Goal: Task Accomplishment & Management: Use online tool/utility

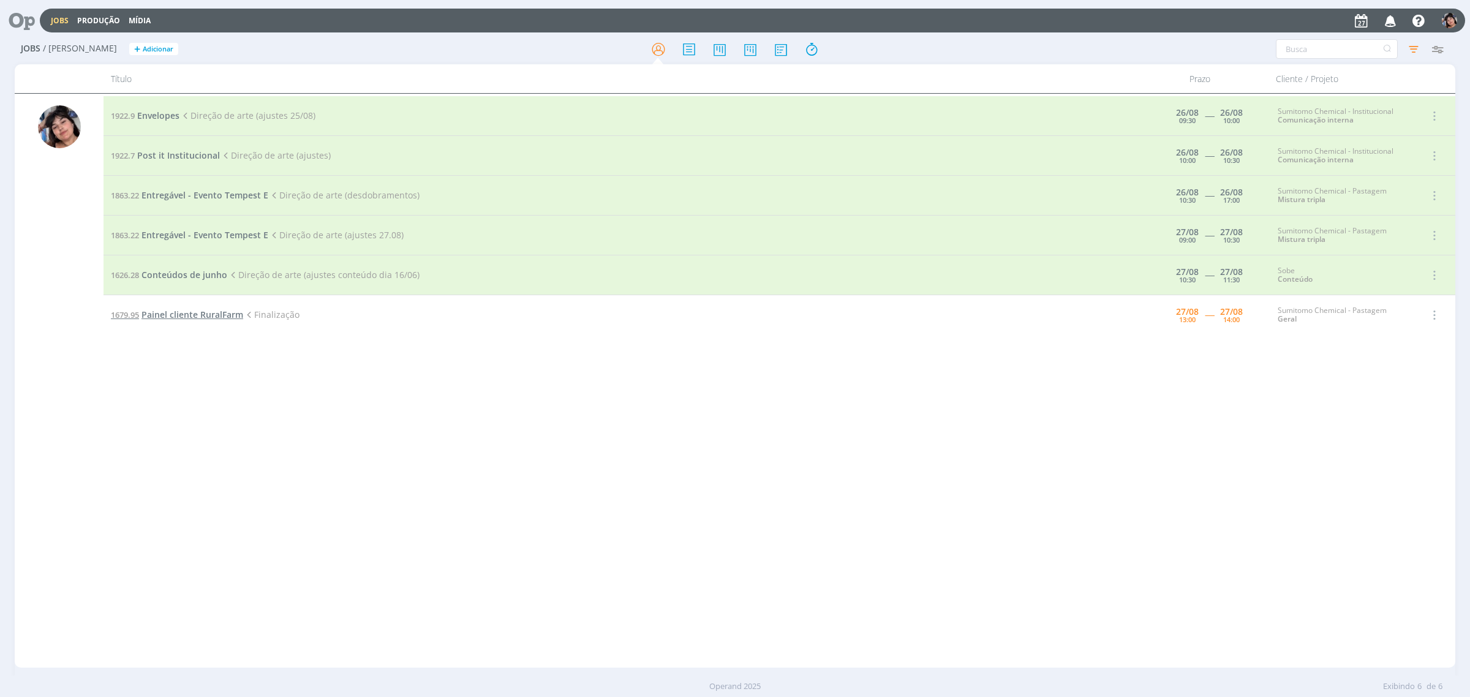
click at [201, 319] on span "Painel cliente RuralFarm" at bounding box center [193, 315] width 102 height 12
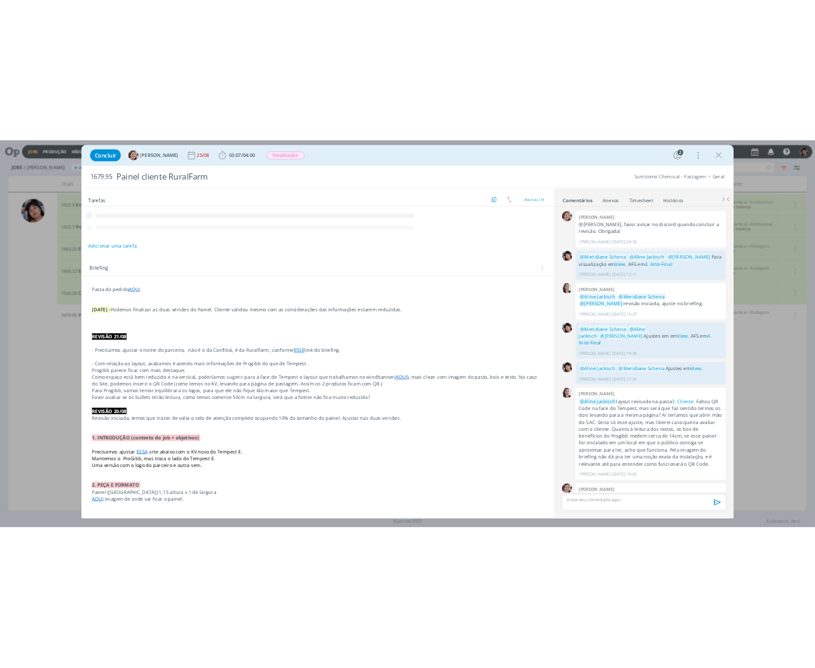
scroll to position [89, 0]
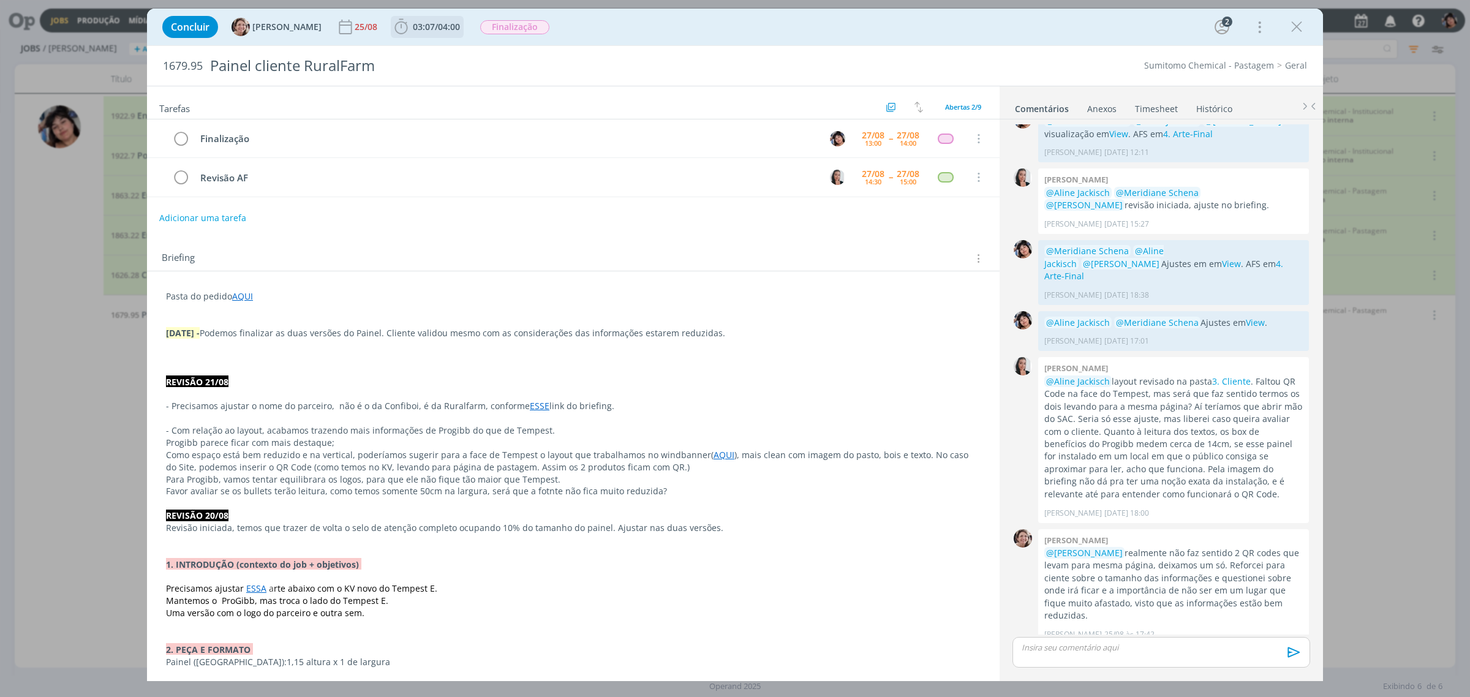
click at [413, 26] on span "03:07" at bounding box center [424, 27] width 22 height 12
click at [414, 48] on icon "dialog" at bounding box center [418, 54] width 21 height 16
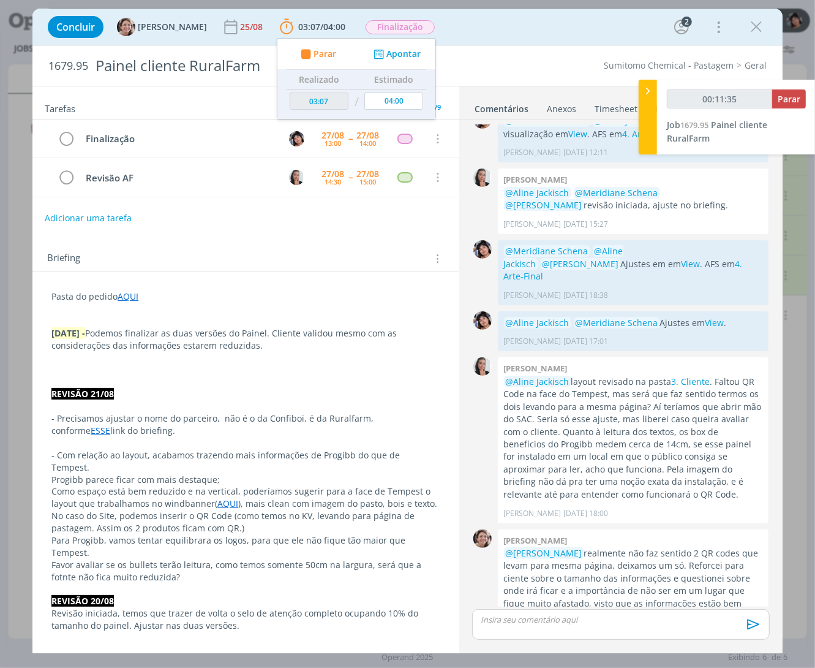
scroll to position [118, 0]
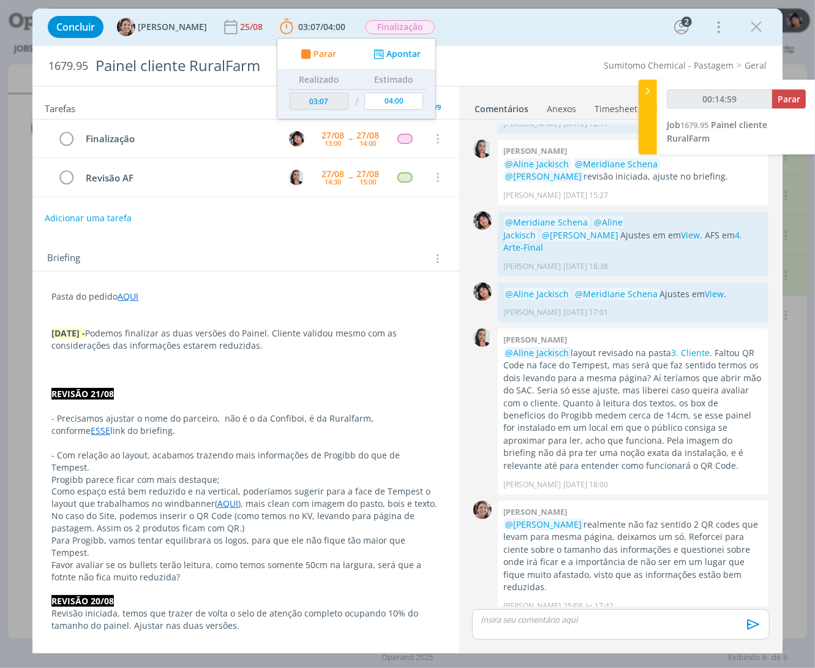
click at [393, 265] on div "Briefing Briefings Predefinidos Versões do Briefing Ver Briefing do Projeto" at bounding box center [247, 259] width 401 height 16
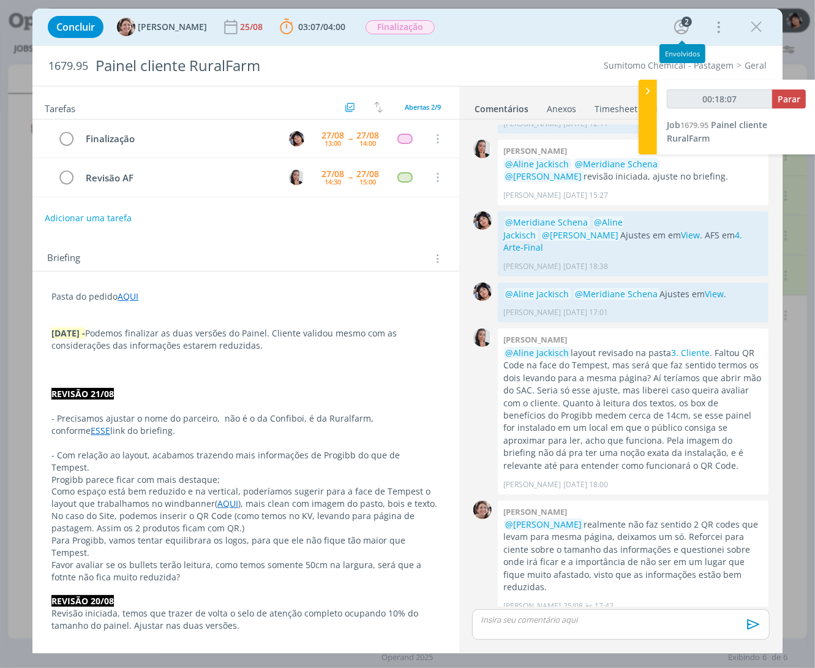
click at [751, 34] on icon "dialog" at bounding box center [756, 27] width 18 height 18
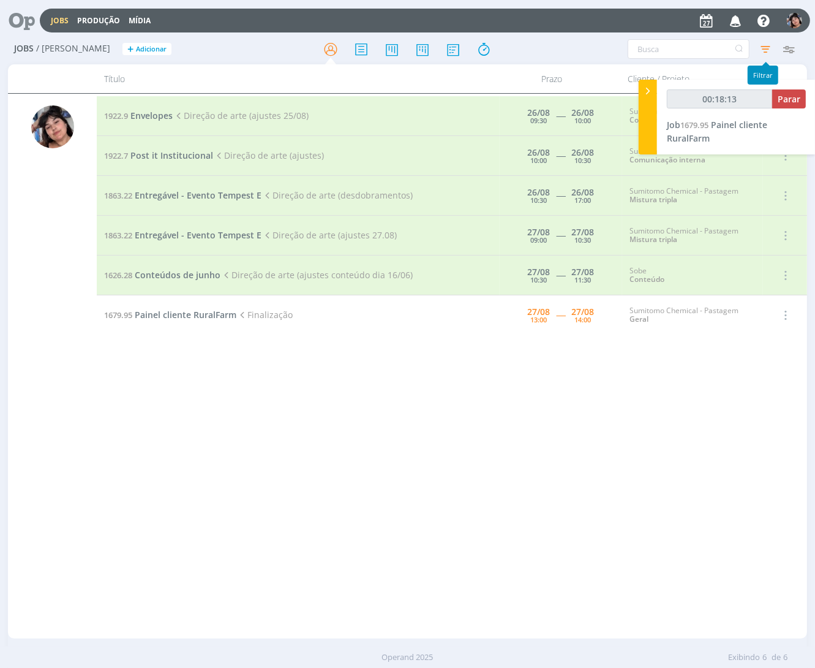
click at [766, 44] on icon "button" at bounding box center [766, 49] width 22 height 22
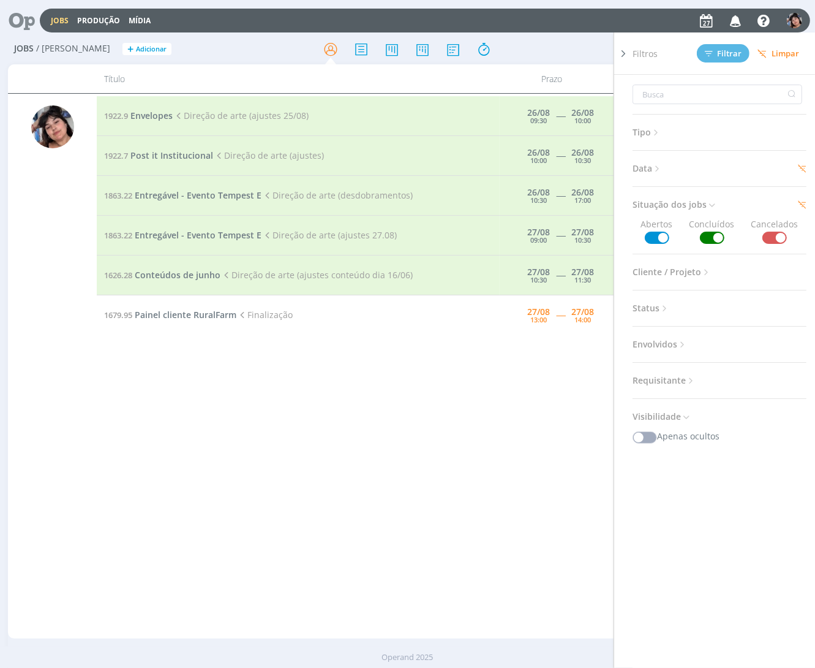
click at [656, 163] on span "Data" at bounding box center [648, 169] width 30 height 16
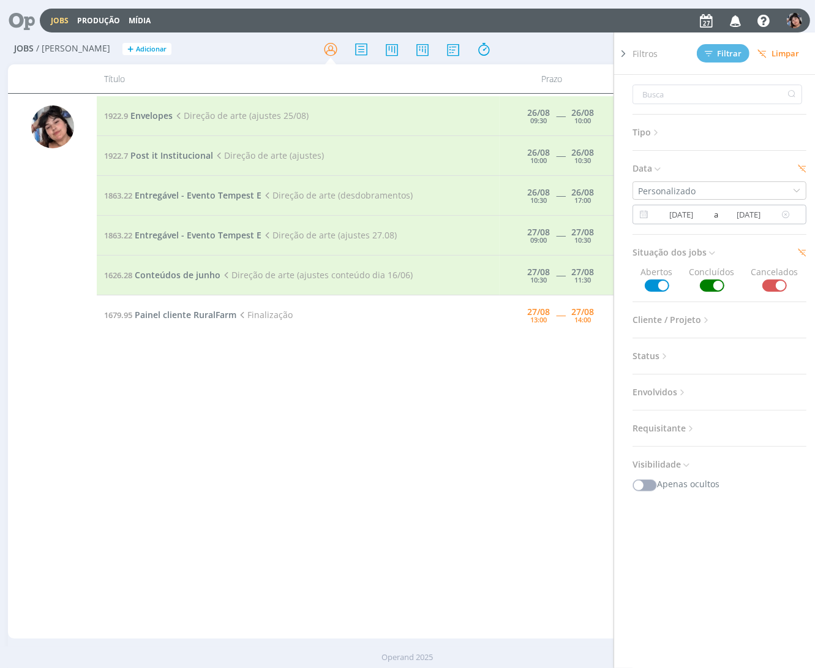
click at [754, 216] on input "[DATE]" at bounding box center [748, 214] width 59 height 15
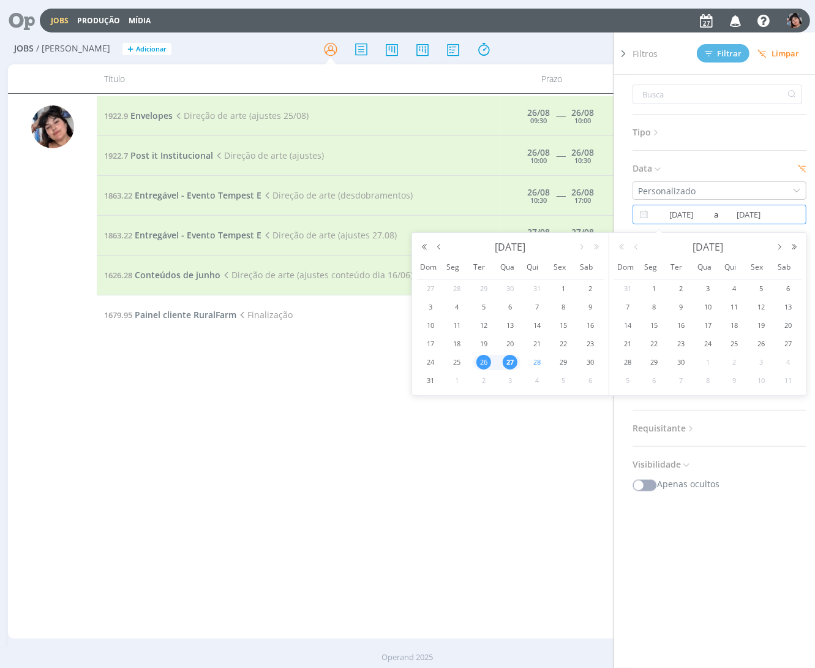
type input "00:18:17"
click at [534, 361] on span "28" at bounding box center [537, 362] width 15 height 15
click at [507, 360] on span "27" at bounding box center [510, 362] width 15 height 15
type input "[DATE]"
type input "28/08/2025"
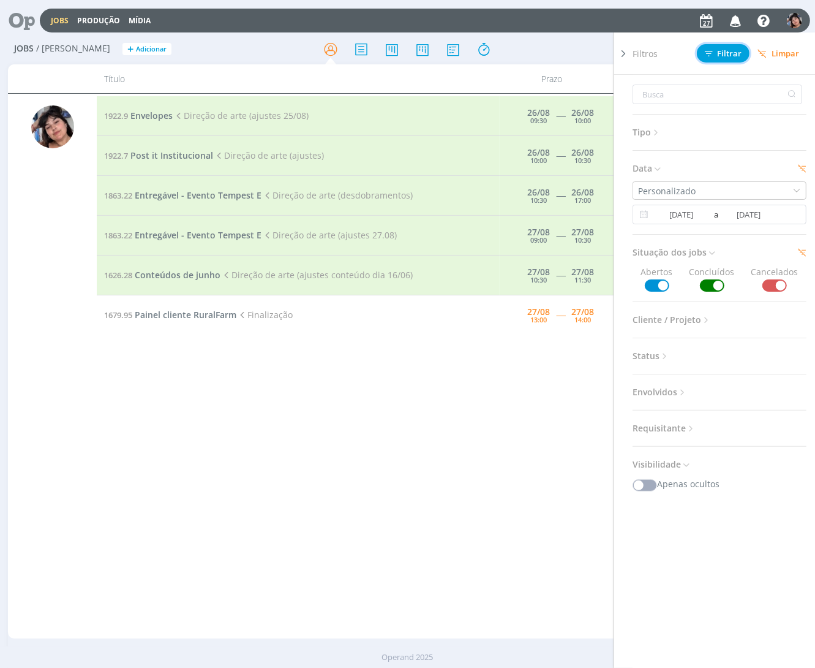
click at [732, 53] on span "Filtrar" at bounding box center [723, 54] width 37 height 8
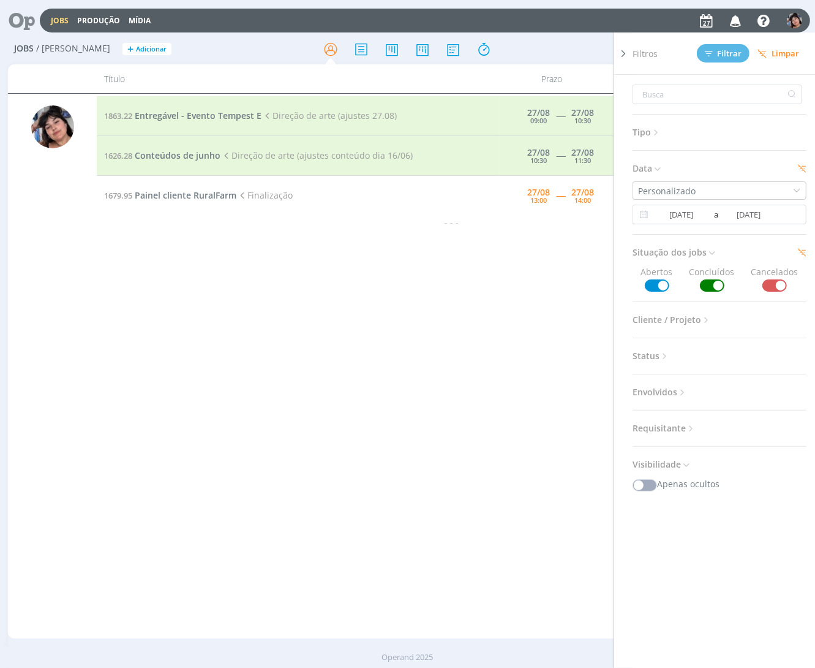
click at [525, 482] on div "1863.22 Entregável - Evento Tempest E Direção de arte (ajustes 27.08) 27/08 09:…" at bounding box center [452, 366] width 710 height 540
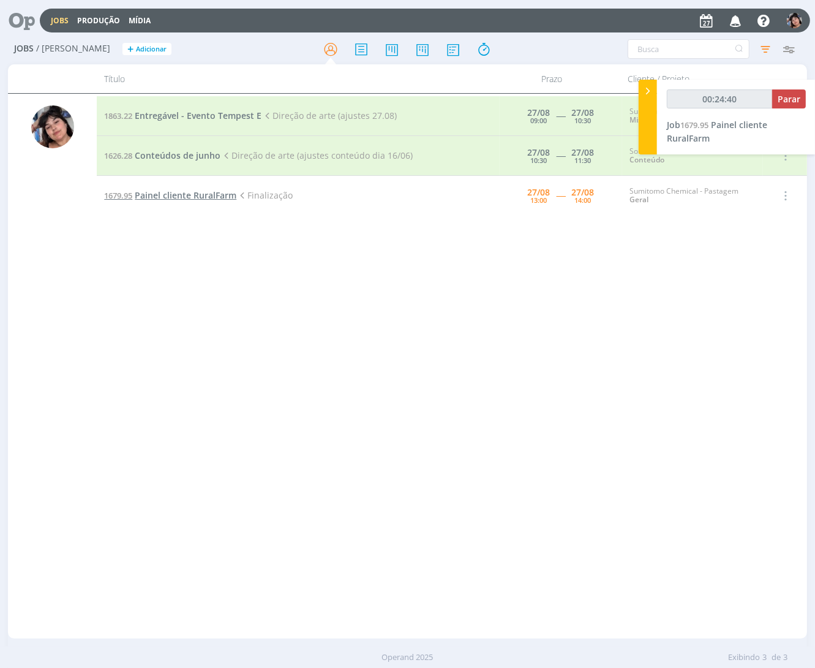
click at [201, 191] on span "Painel cliente RuralFarm" at bounding box center [186, 195] width 102 height 12
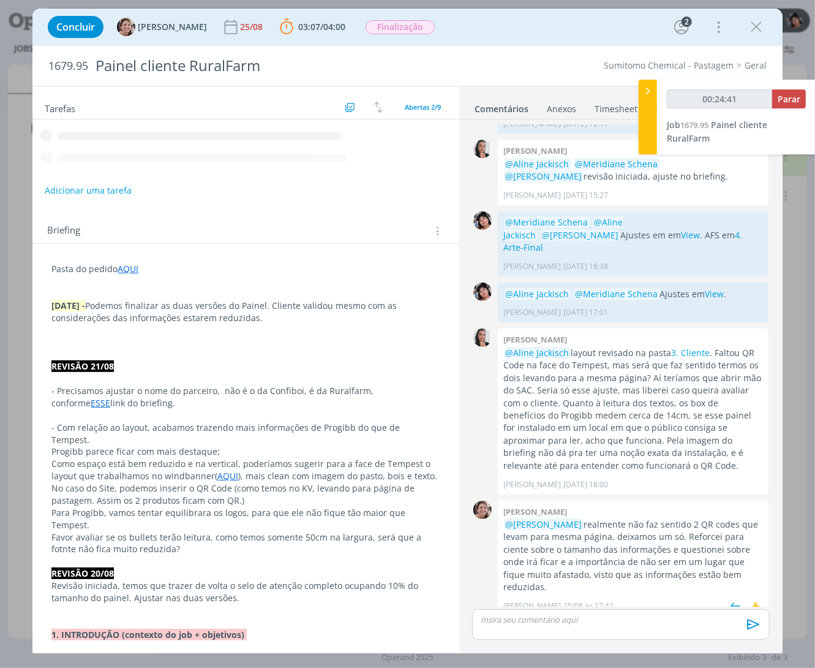
type input "00:24:42"
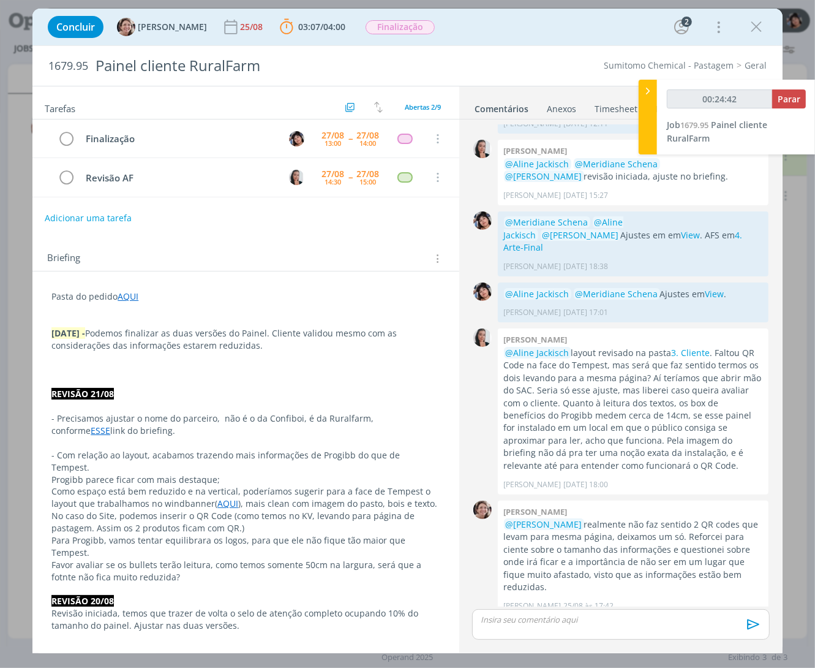
click at [573, 611] on div "dialog" at bounding box center [621, 624] width 298 height 31
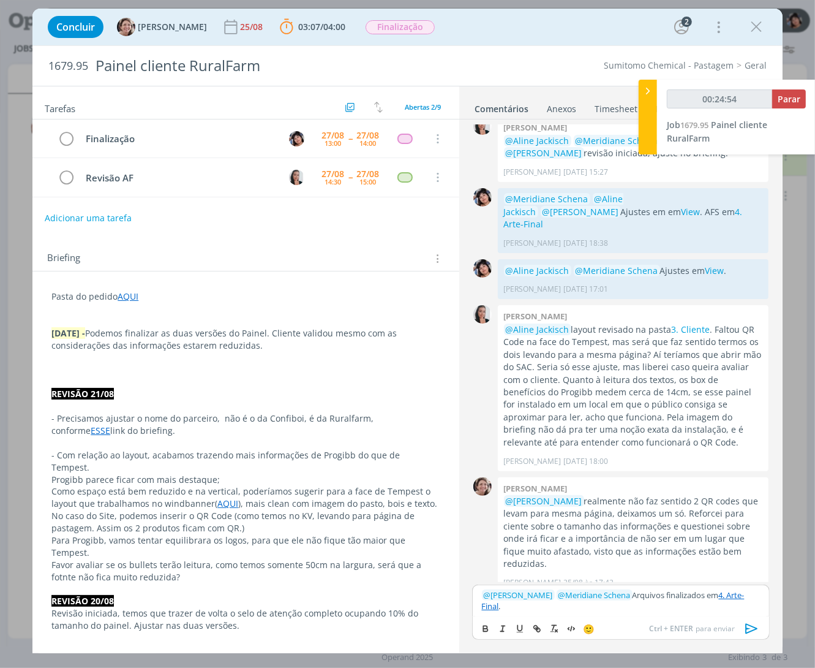
click at [622, 590] on p "﻿ @ Aline Jackisch ﻿ ﻿ @ Meridiane Schena ﻿ Arquivos finalizados em 4. Arte-Fin…" at bounding box center [621, 600] width 278 height 23
click at [748, 626] on icon "dialog" at bounding box center [752, 628] width 18 height 18
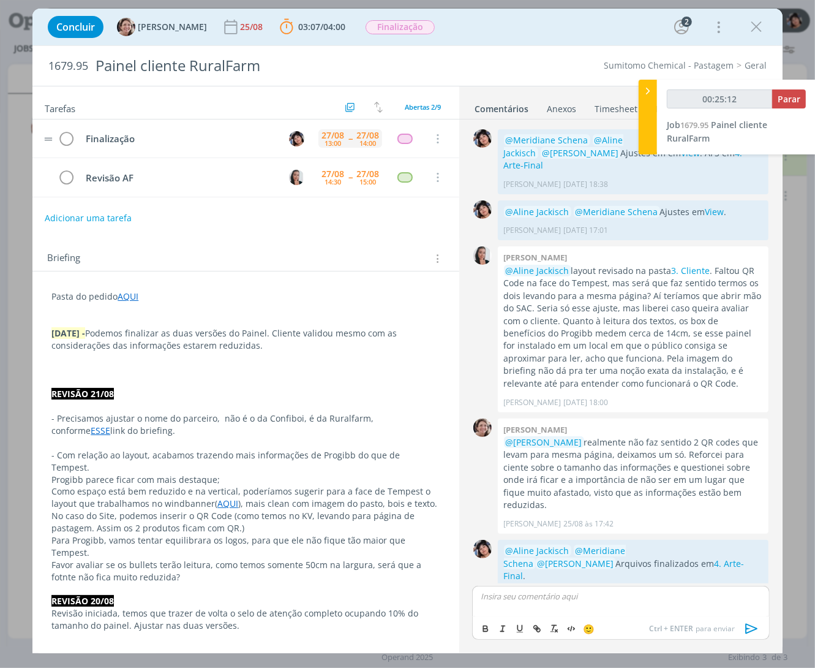
type input "00:25:13"
click at [788, 99] on span "Parar" at bounding box center [789, 99] width 23 height 12
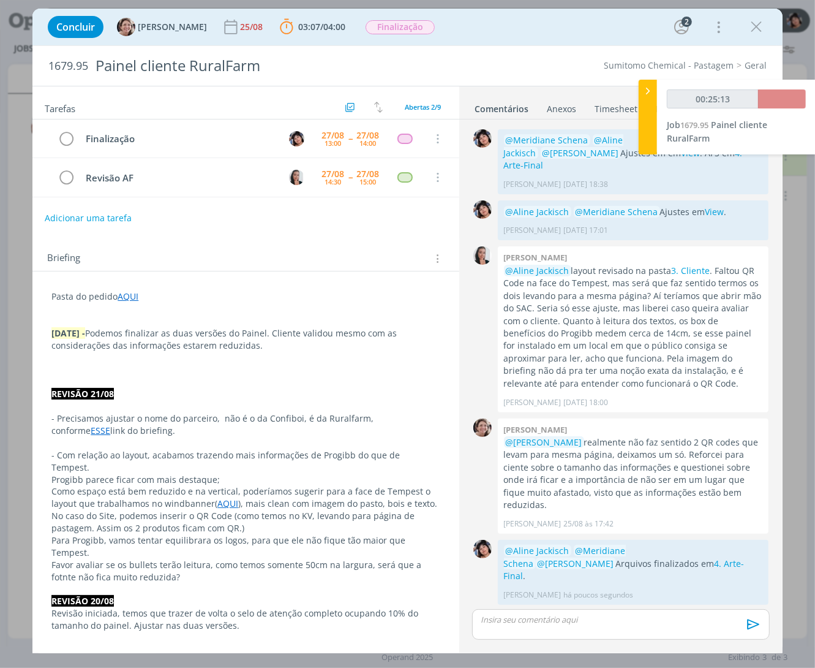
scroll to position [176, 0]
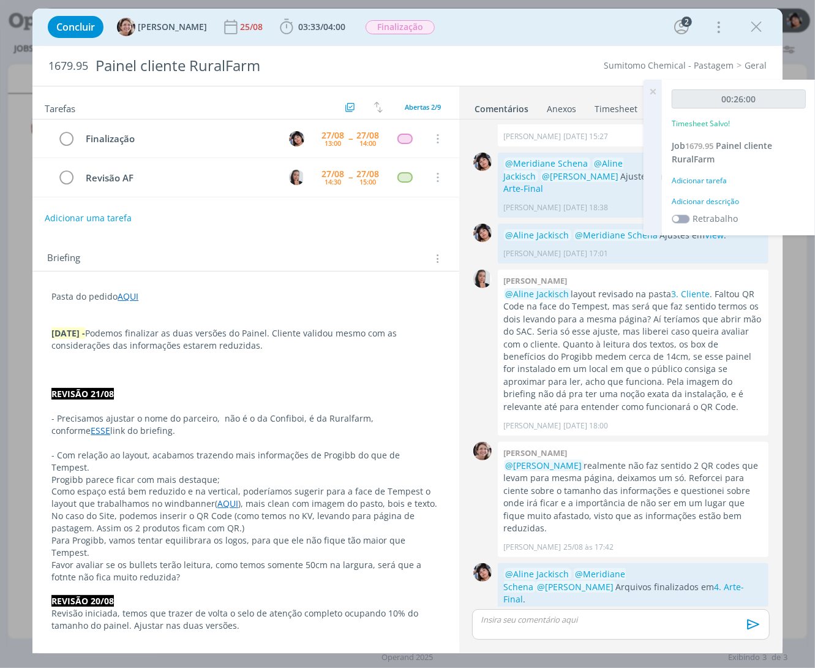
click at [703, 178] on div "Adicionar tarefa" at bounding box center [739, 180] width 134 height 11
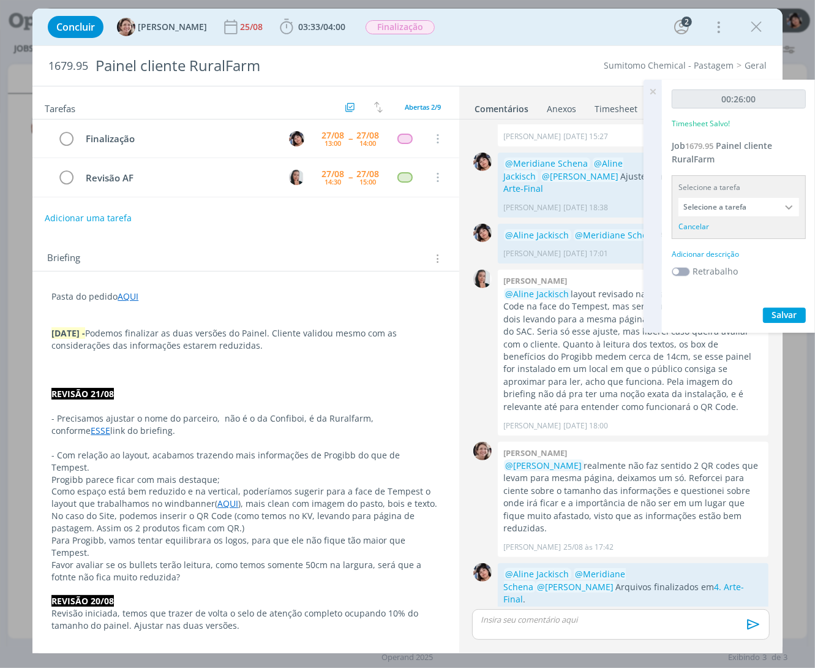
click at [737, 200] on input "Selecione a tarefa" at bounding box center [739, 207] width 121 height 18
click at [739, 204] on input "Selecione a tarefa" at bounding box center [739, 207] width 121 height 18
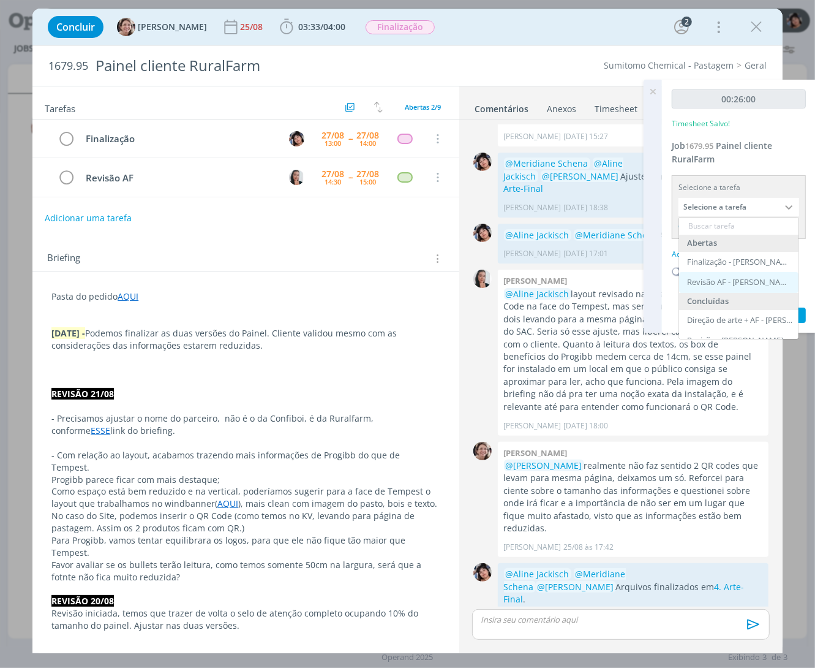
click at [743, 282] on div "Revisão AF - Caroline Pieczarka" at bounding box center [740, 283] width 106 height 10
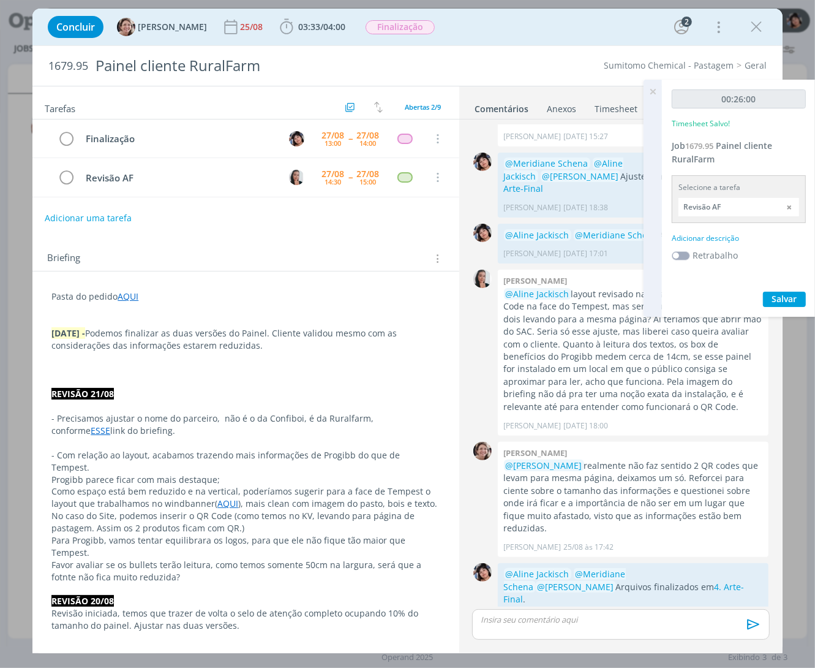
click at [714, 213] on input "Revisão AF" at bounding box center [739, 207] width 121 height 18
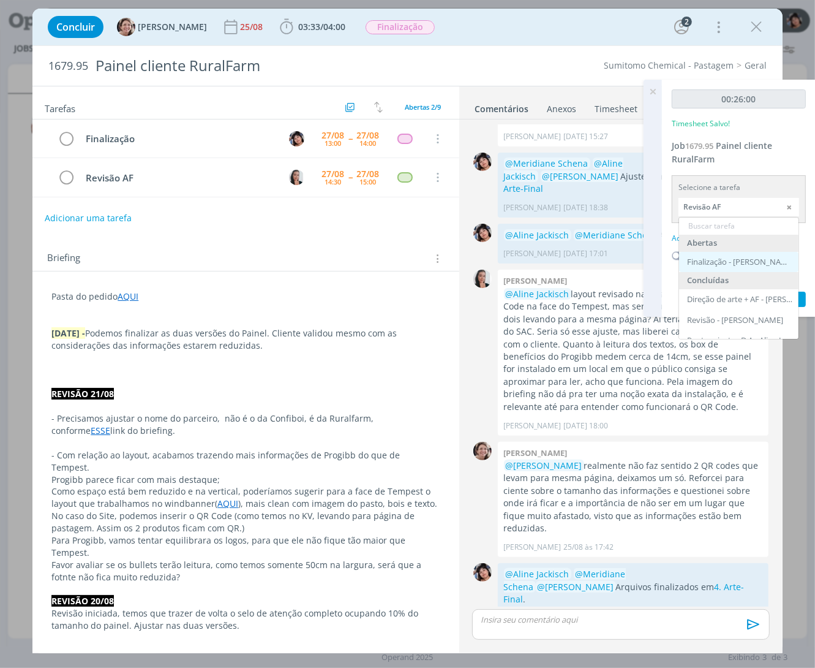
click at [721, 254] on div "Finalização - Eliana Hochscheidt" at bounding box center [738, 262] width 119 height 21
type input "Finalização"
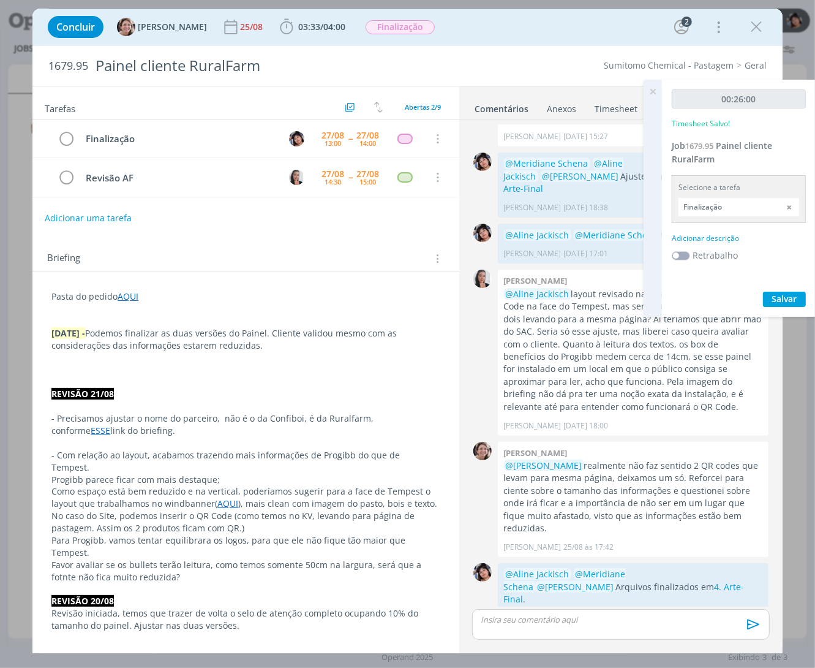
click at [713, 238] on div "Adicionar descrição" at bounding box center [739, 238] width 134 height 11
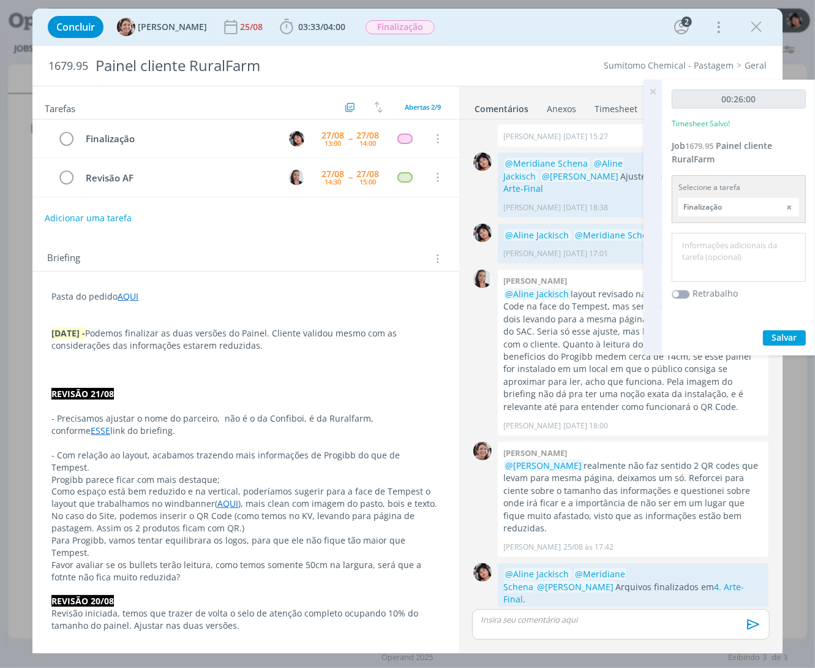
click at [719, 254] on textarea at bounding box center [739, 257] width 128 height 43
type textarea "AF"
click at [778, 331] on span "Salvar" at bounding box center [785, 337] width 25 height 12
click at [656, 89] on icon at bounding box center [653, 92] width 22 height 24
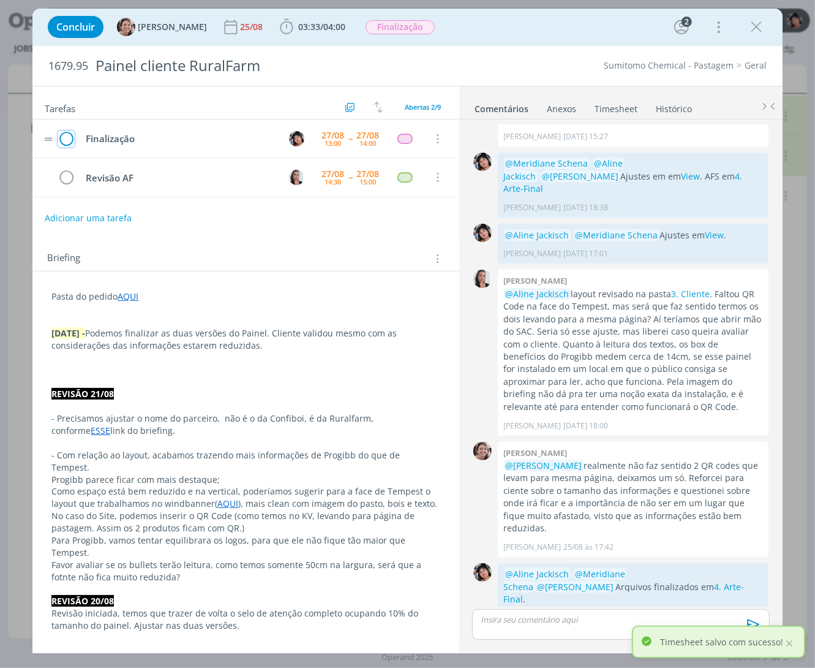
click at [58, 138] on icon "dialog" at bounding box center [66, 139] width 17 height 18
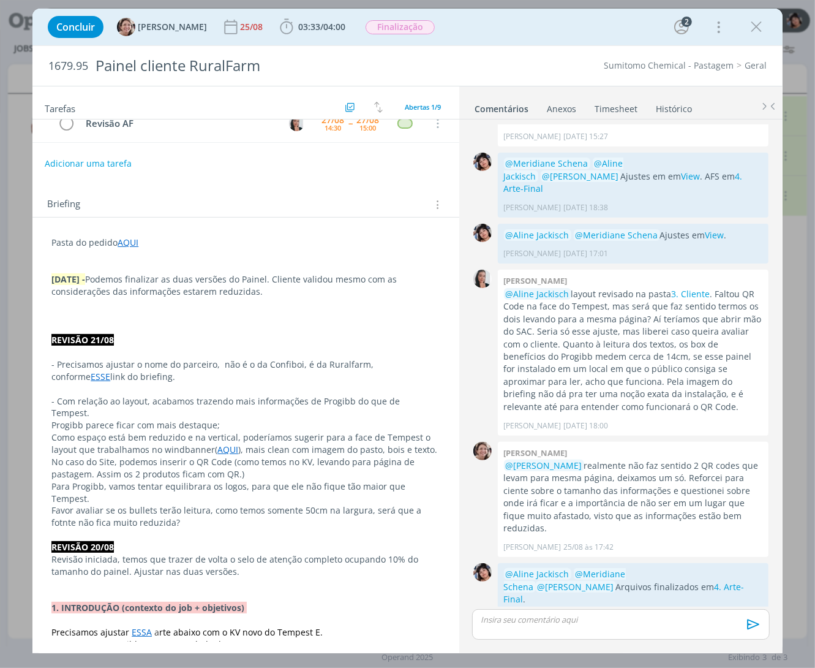
scroll to position [0, 0]
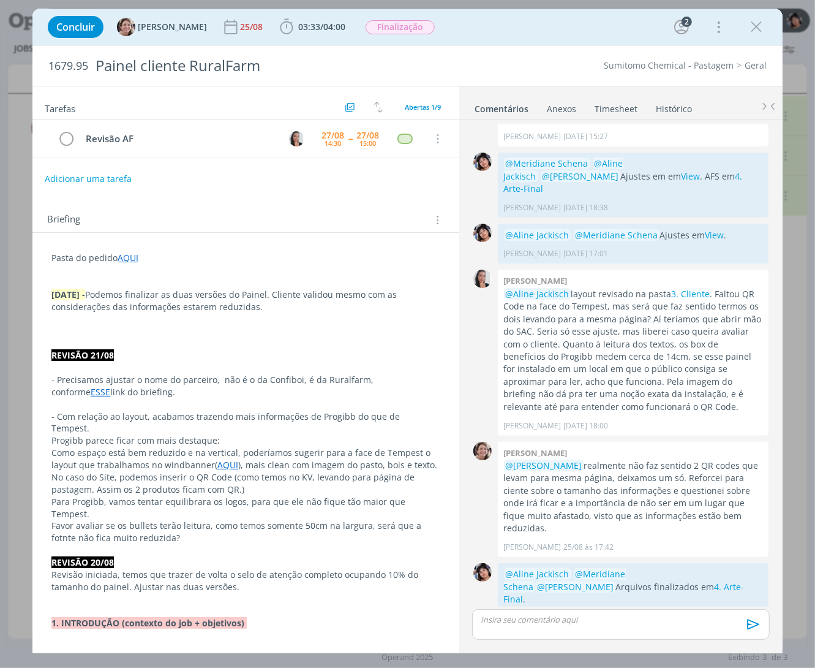
drag, startPoint x: 751, startPoint y: 34, endPoint x: 475, endPoint y: 66, distance: 278.1
click at [751, 34] on icon "dialog" at bounding box center [756, 27] width 18 height 18
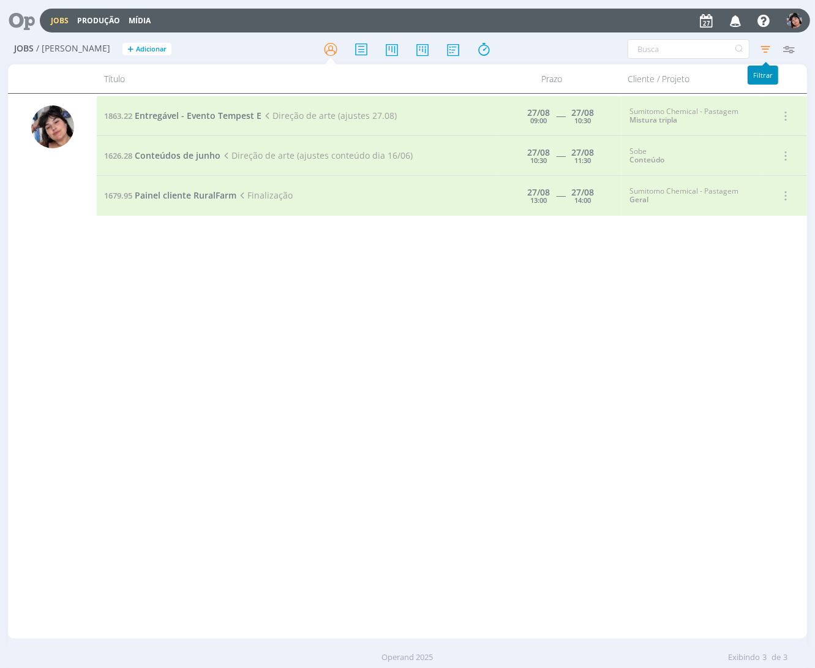
click at [766, 47] on icon "button" at bounding box center [766, 49] width 22 height 22
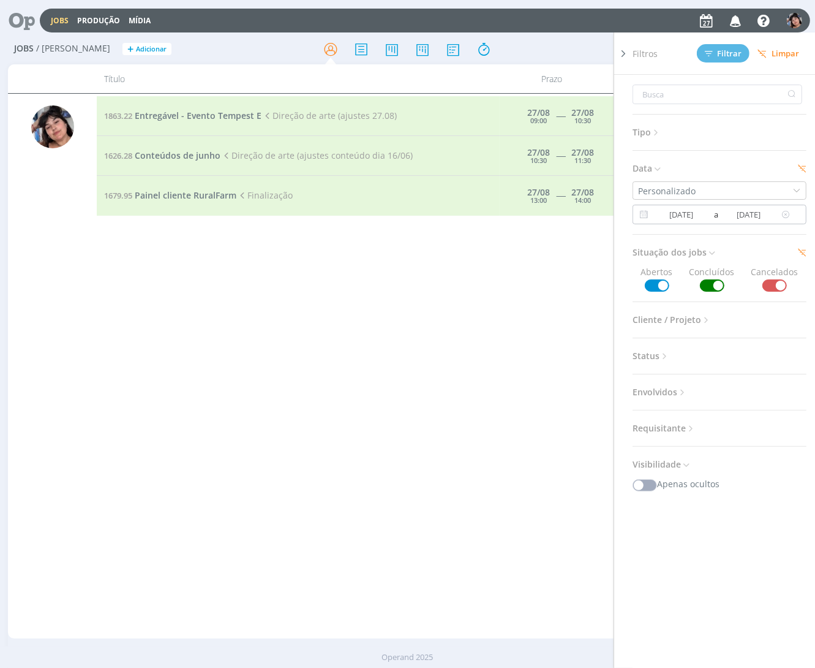
click at [693, 218] on input "[DATE]" at bounding box center [681, 214] width 59 height 15
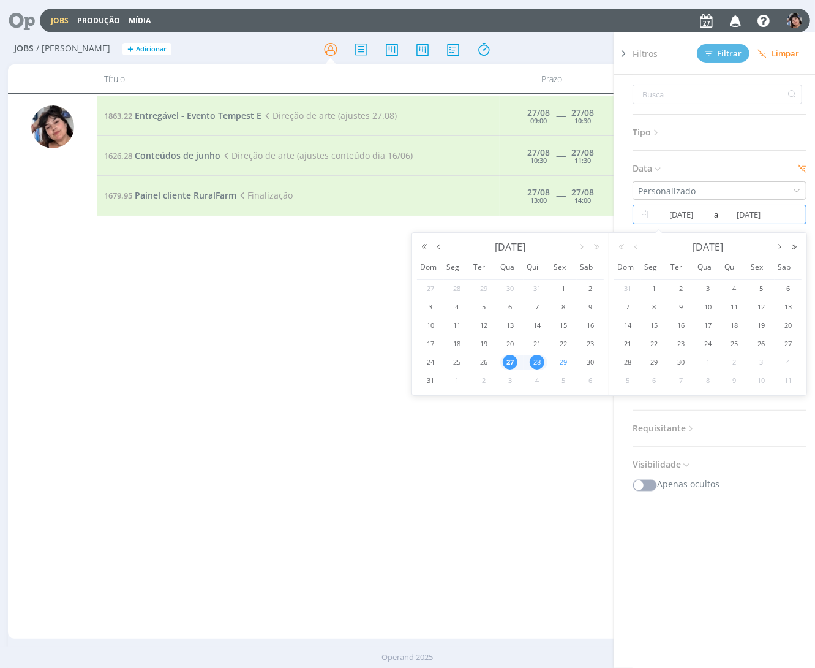
click at [562, 360] on span "29" at bounding box center [564, 362] width 15 height 15
click at [512, 361] on span "27" at bounding box center [510, 362] width 15 height 15
type input "[DATE]"
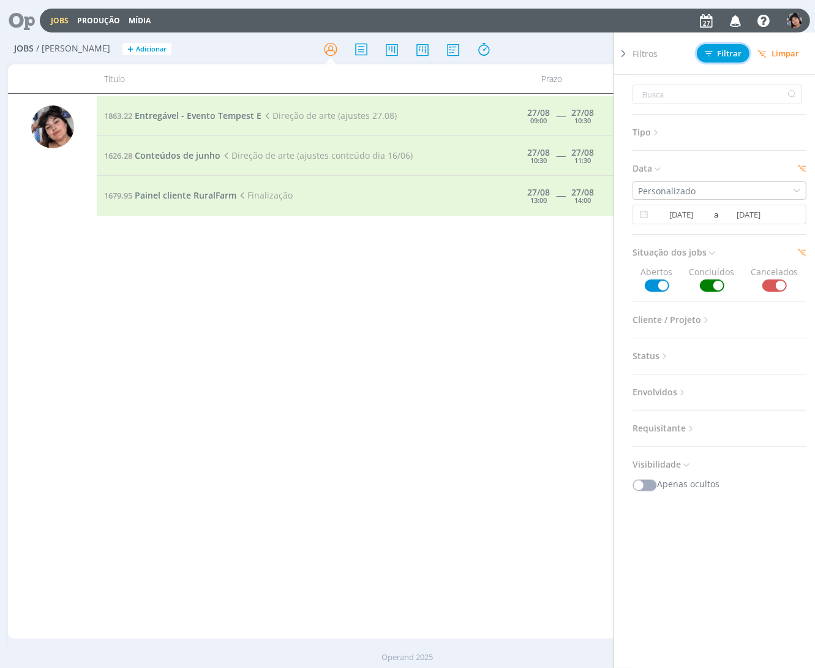
click at [734, 56] on span "Filtrar" at bounding box center [723, 54] width 37 height 8
click at [460, 398] on div "1863.22 Entregável - Evento Tempest E Direção de arte (ajustes 27.08) 27/08 09:…" at bounding box center [452, 366] width 710 height 540
